Goal: Task Accomplishment & Management: Use online tool/utility

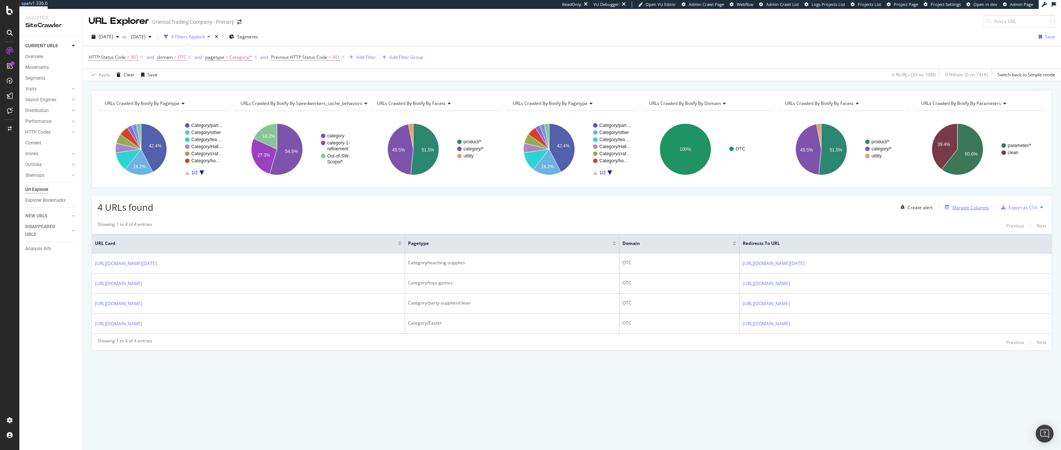
click at [965, 208] on div "Manage Columns" at bounding box center [970, 207] width 36 height 6
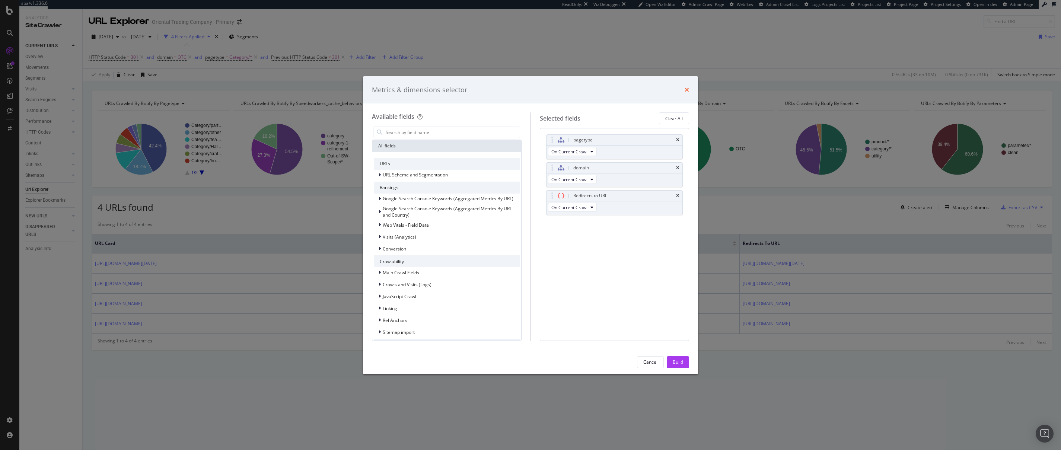
click at [687, 89] on icon "times" at bounding box center [687, 90] width 4 height 6
